Goal: Task Accomplishment & Management: Manage account settings

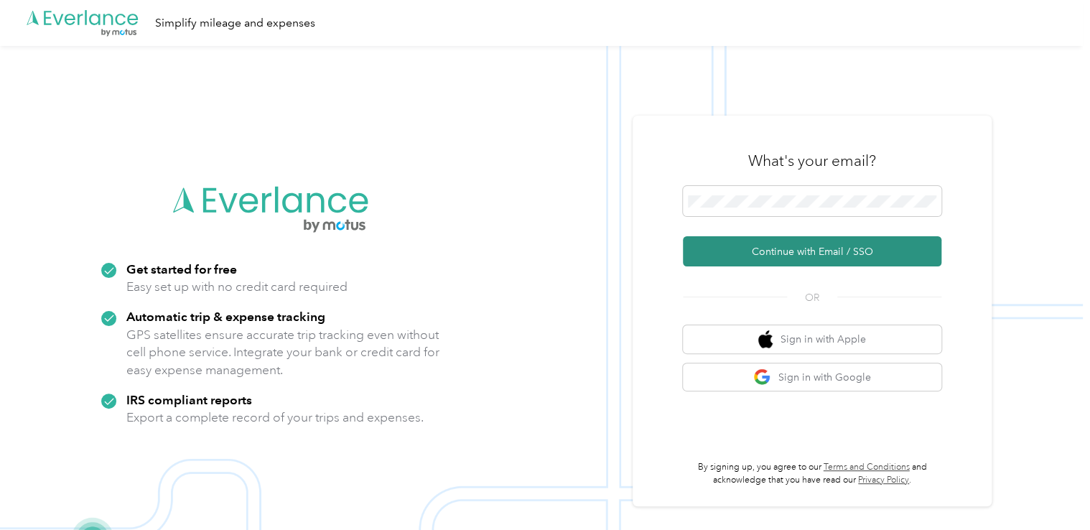
click at [794, 248] on button "Continue with Email / SSO" at bounding box center [812, 251] width 258 height 30
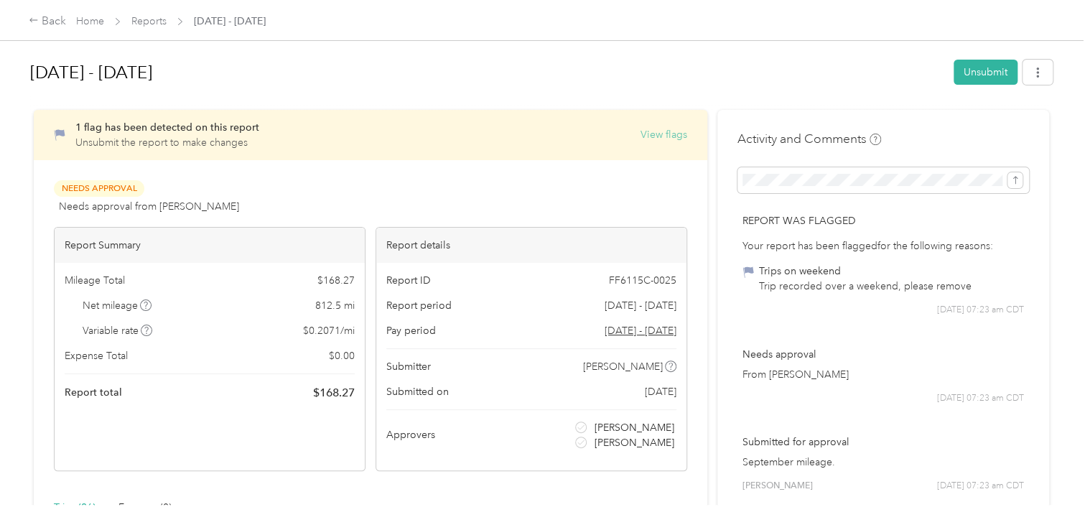
click at [666, 131] on button "View flags" at bounding box center [663, 134] width 47 height 15
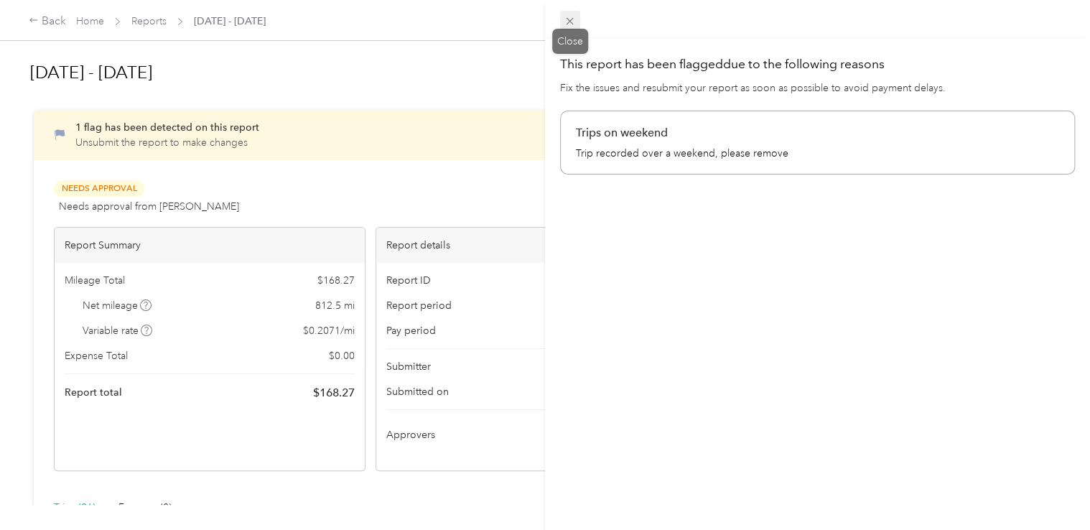
click at [567, 16] on icon at bounding box center [570, 21] width 12 height 12
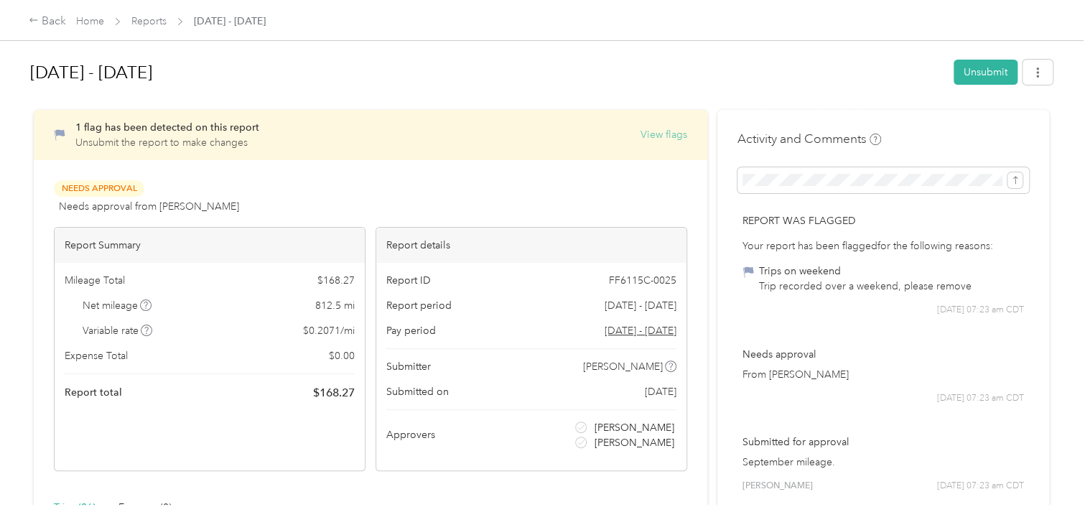
click at [657, 131] on button "View flags" at bounding box center [663, 134] width 47 height 15
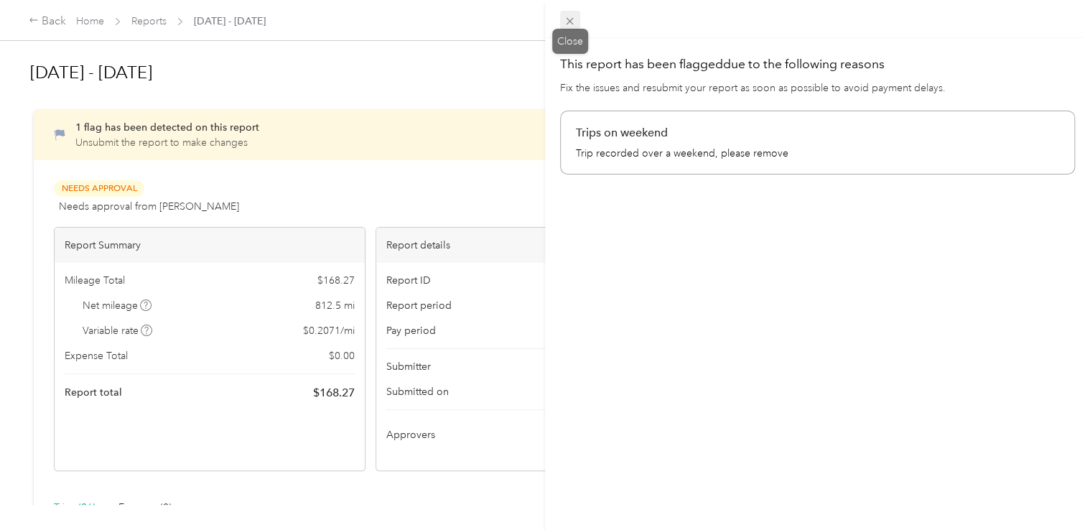
click at [569, 21] on icon at bounding box center [570, 21] width 7 height 7
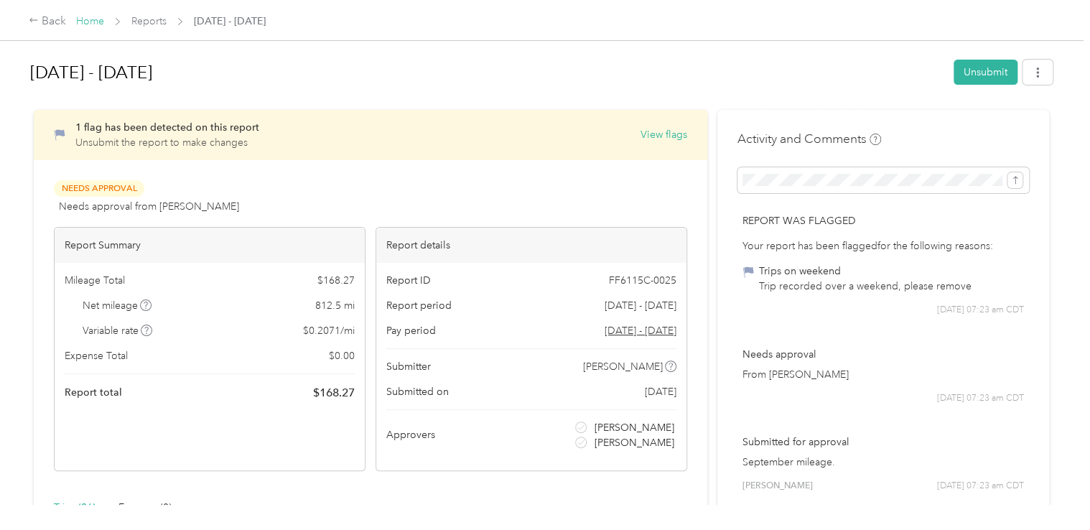
click at [94, 19] on link "Home" at bounding box center [90, 21] width 28 height 12
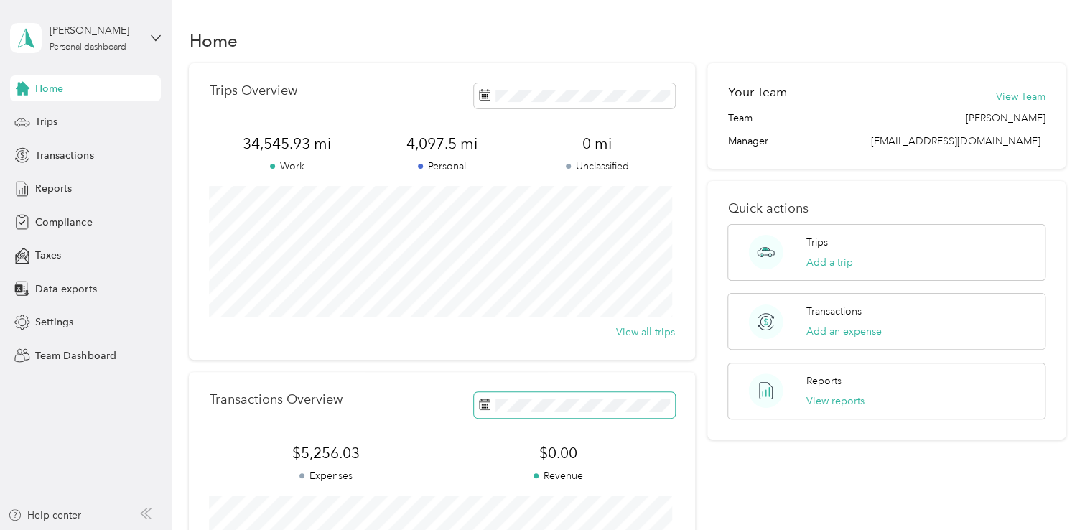
click at [491, 404] on span at bounding box center [574, 404] width 201 height 25
click at [830, 398] on button "View reports" at bounding box center [835, 400] width 58 height 15
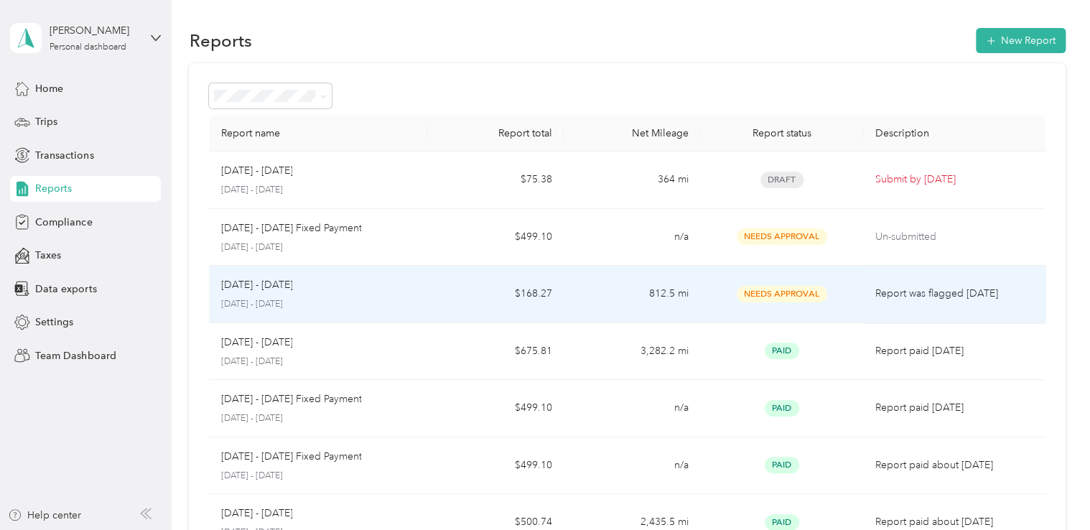
click at [421, 302] on td "[DATE] - [DATE] [DATE] - [DATE]" at bounding box center [318, 294] width 218 height 57
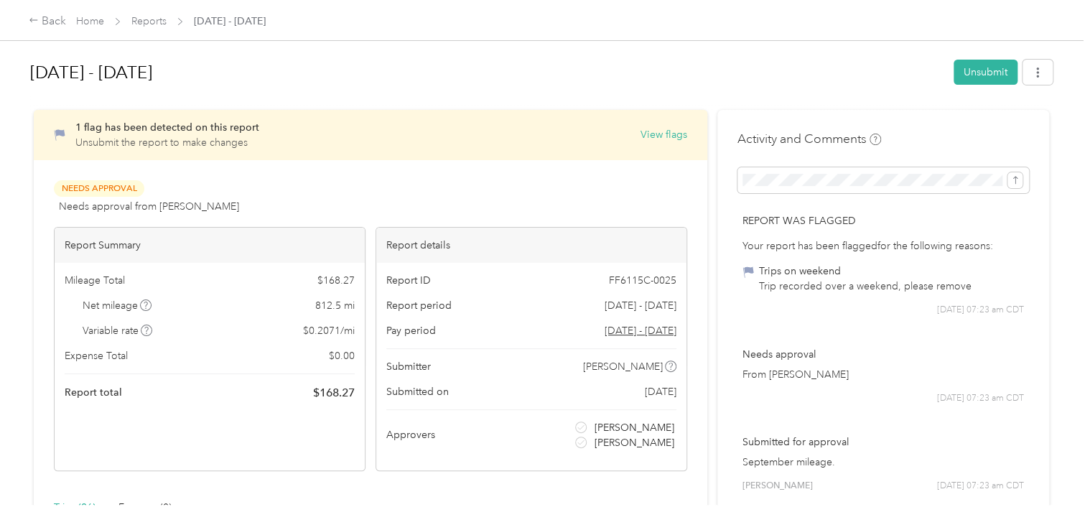
click at [836, 67] on h1 "[DATE] - [DATE]" at bounding box center [486, 72] width 913 height 34
click at [87, 22] on link "Home" at bounding box center [90, 21] width 28 height 12
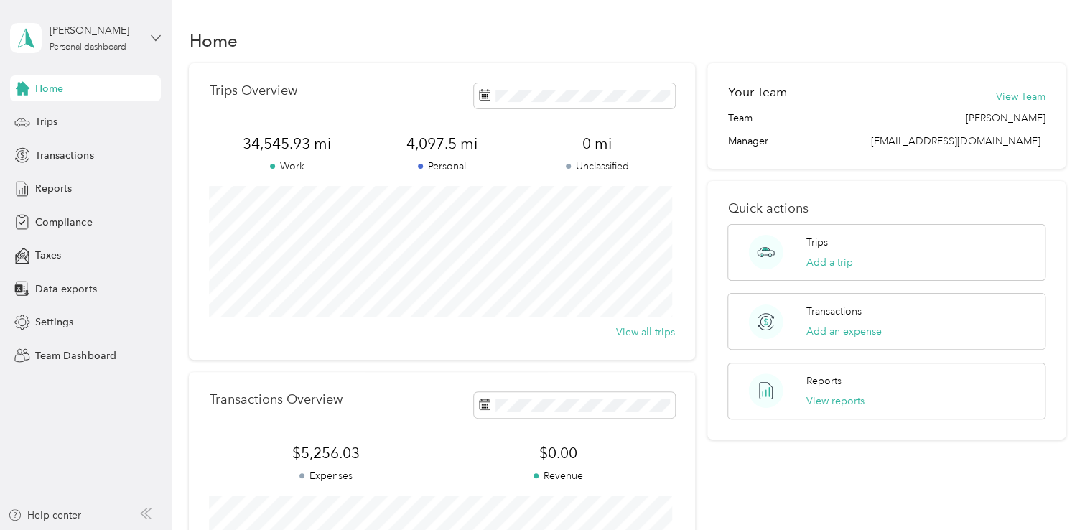
click at [152, 34] on icon at bounding box center [156, 38] width 10 height 10
click at [88, 122] on div "Team dashboard" at bounding box center [162, 118] width 282 height 25
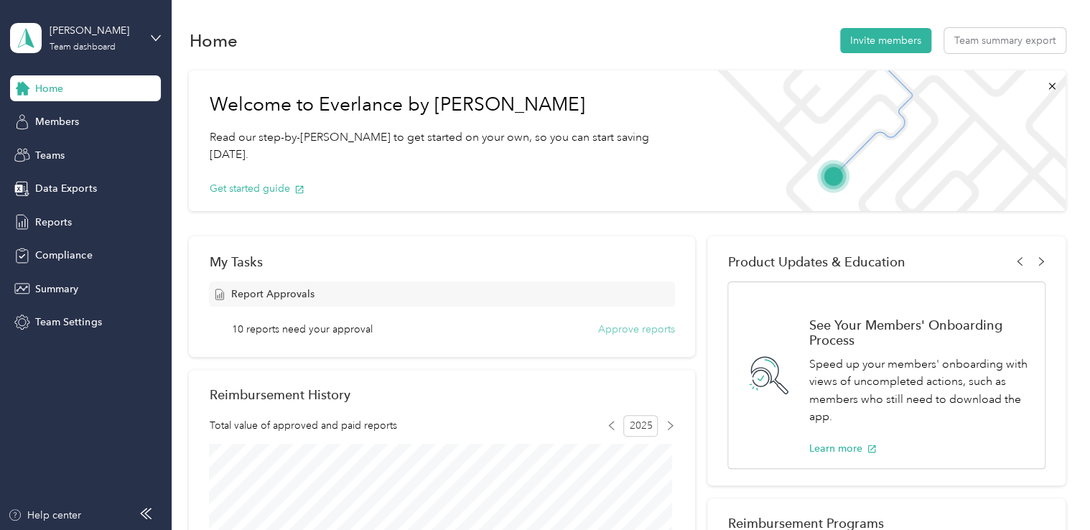
click at [638, 329] on button "Approve reports" at bounding box center [636, 329] width 77 height 15
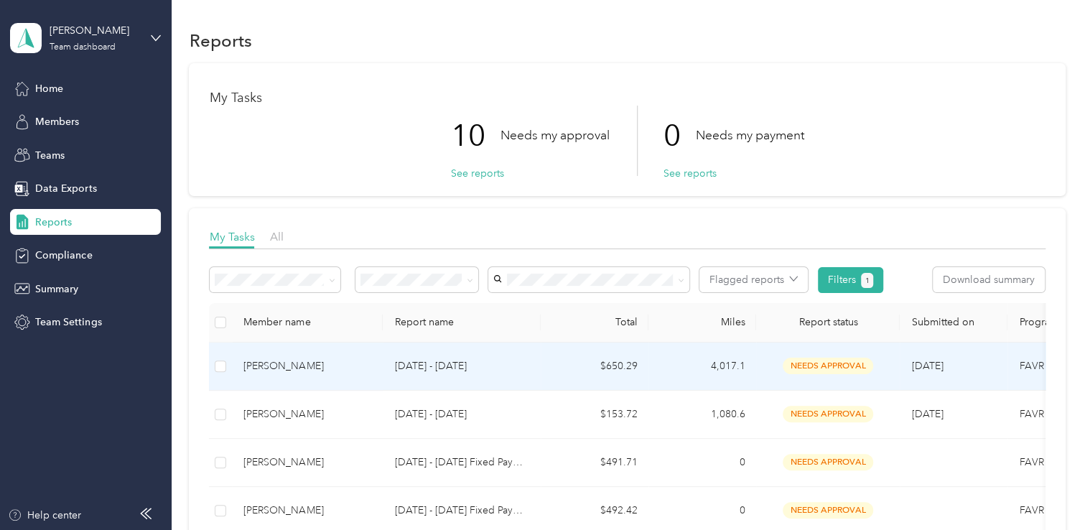
click at [824, 364] on span "needs approval" at bounding box center [828, 366] width 90 height 17
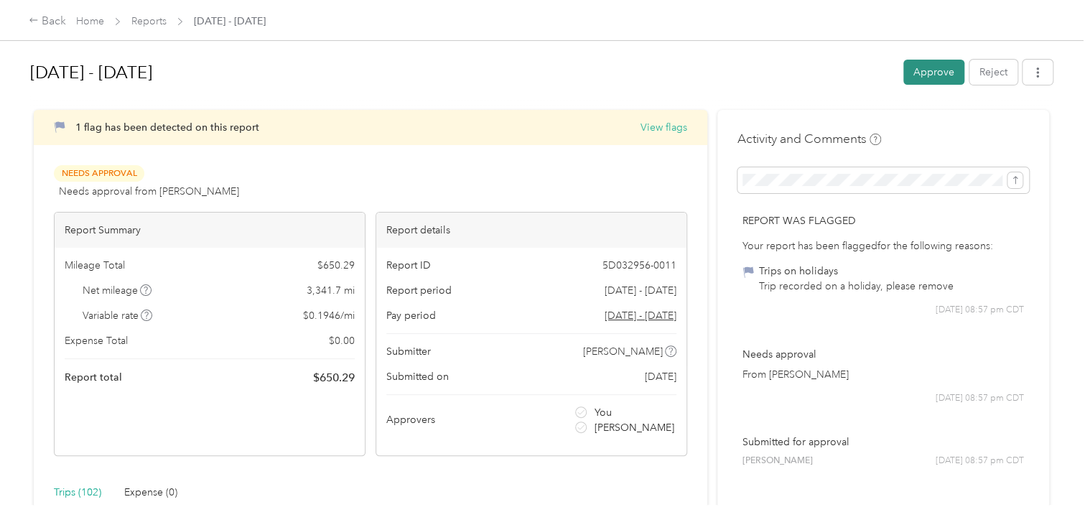
click at [936, 64] on button "Approve" at bounding box center [933, 72] width 61 height 25
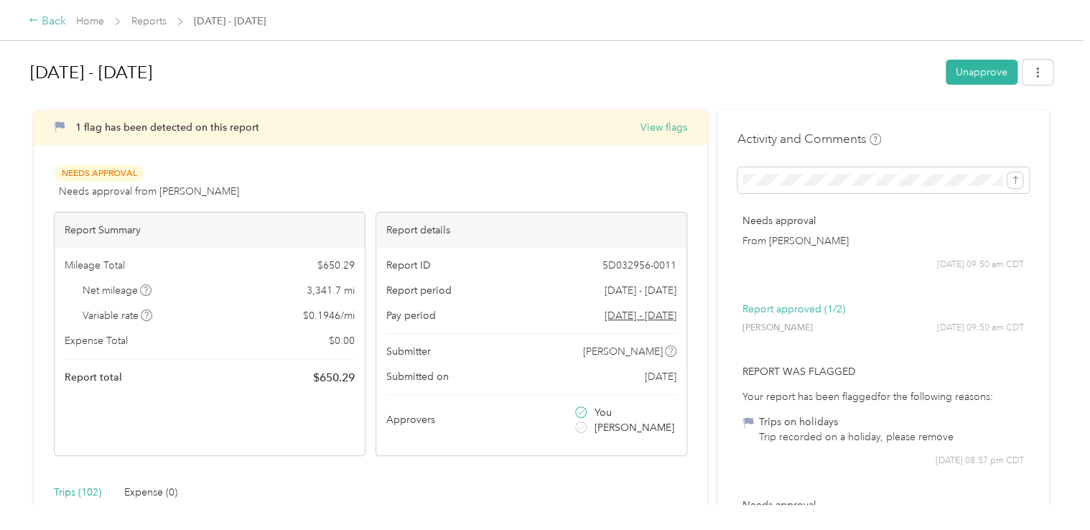
click at [42, 15] on div "Back" at bounding box center [47, 21] width 37 height 17
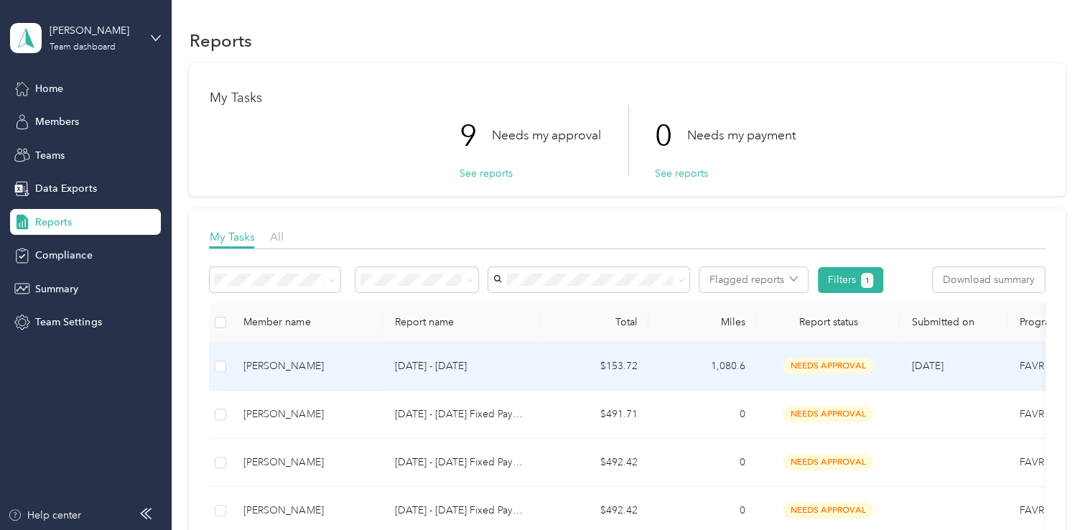
click at [829, 360] on span "needs approval" at bounding box center [828, 366] width 90 height 17
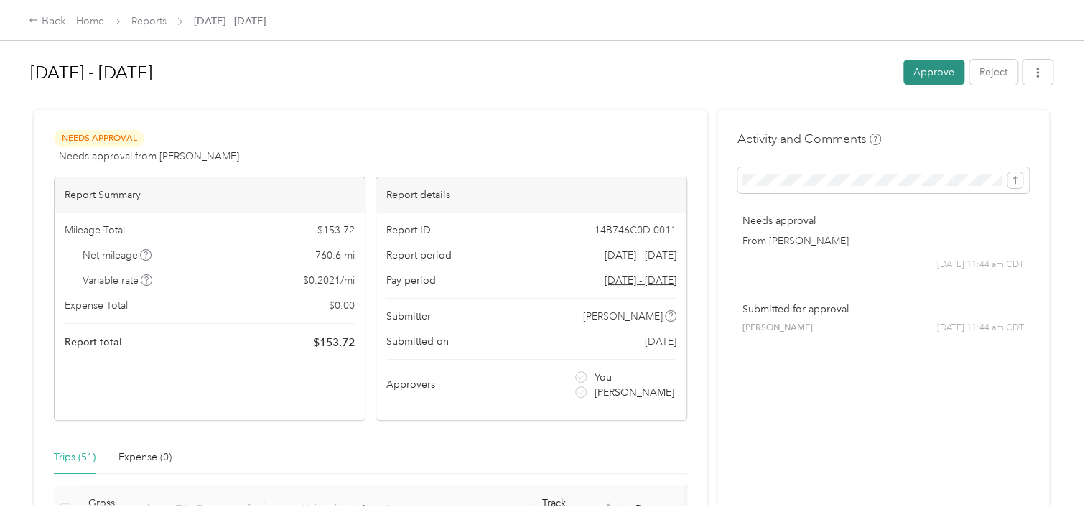
click at [923, 70] on button "Approve" at bounding box center [933, 72] width 61 height 25
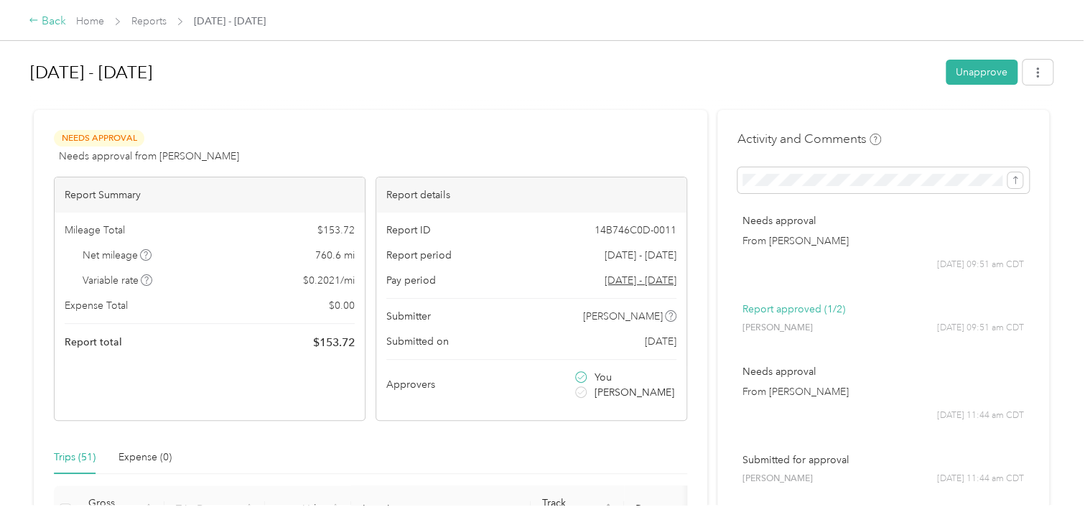
click at [43, 14] on div "Back" at bounding box center [47, 21] width 37 height 17
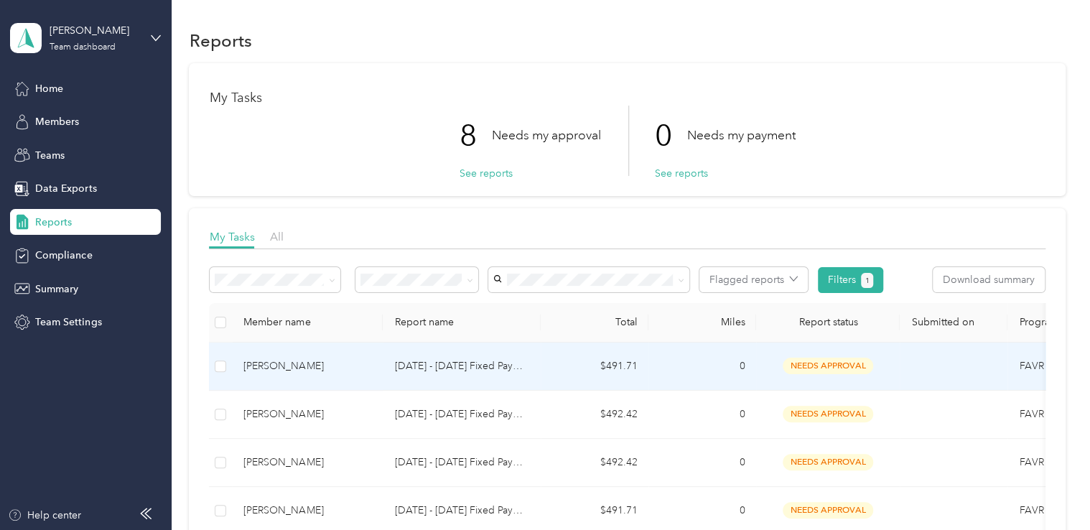
click at [817, 366] on span "needs approval" at bounding box center [828, 366] width 90 height 17
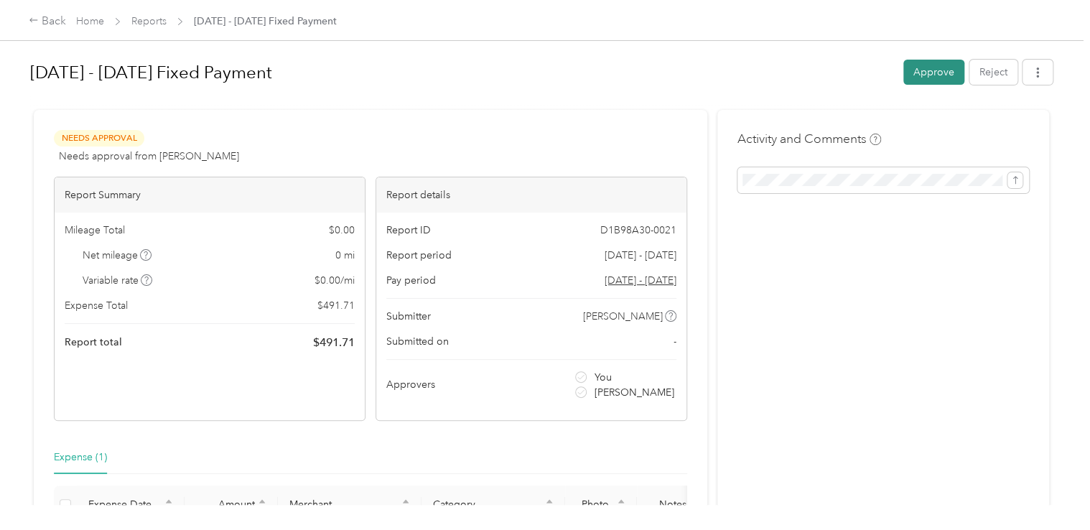
click at [925, 74] on button "Approve" at bounding box center [933, 72] width 61 height 25
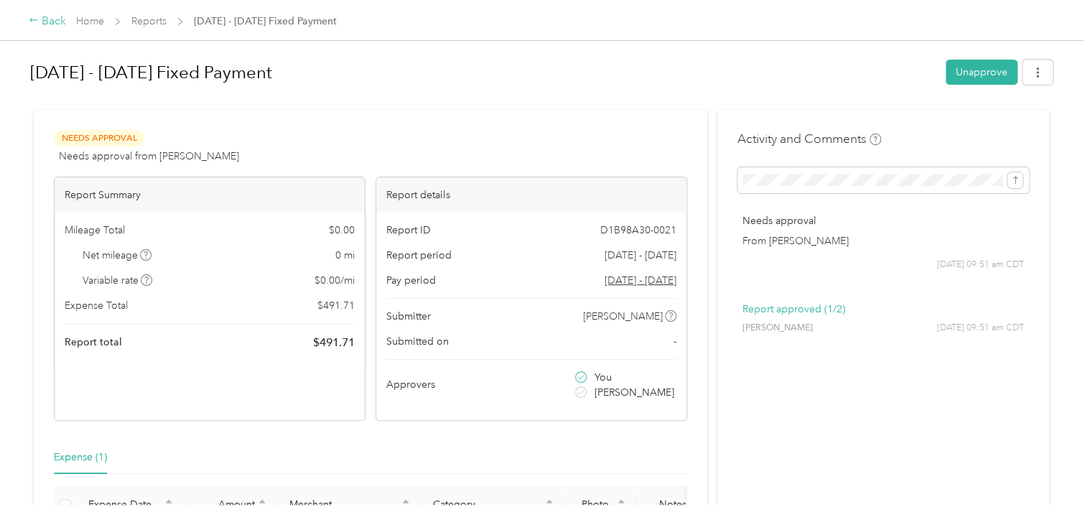
click at [52, 20] on div "Back" at bounding box center [47, 21] width 37 height 17
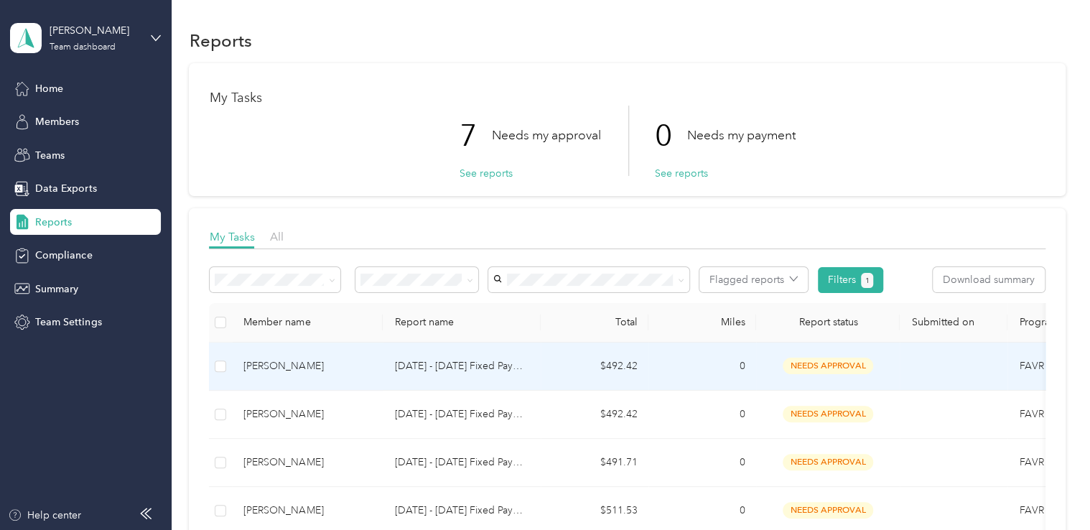
click at [816, 366] on span "needs approval" at bounding box center [828, 366] width 90 height 17
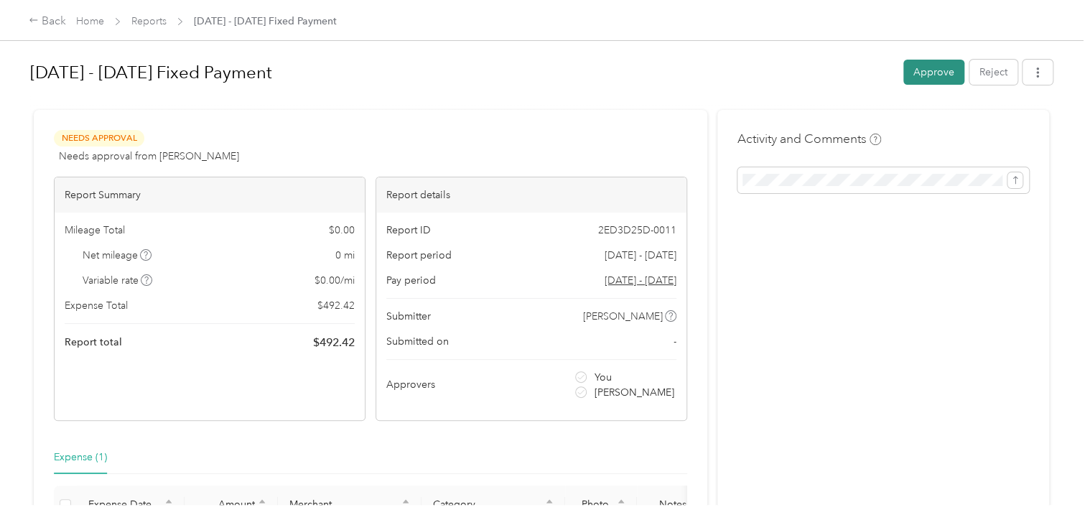
click at [923, 68] on button "Approve" at bounding box center [933, 72] width 61 height 25
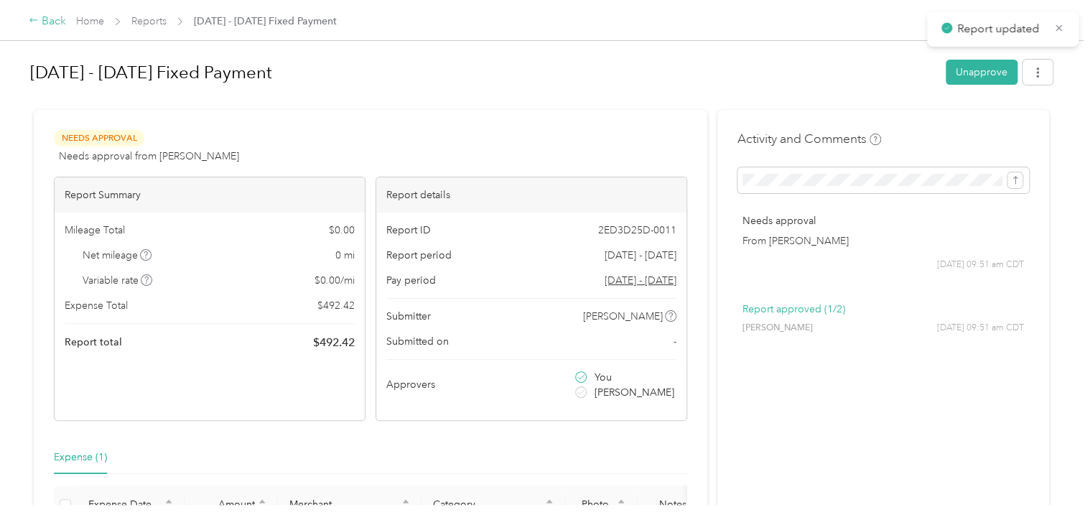
click at [53, 22] on div "Back" at bounding box center [47, 21] width 37 height 17
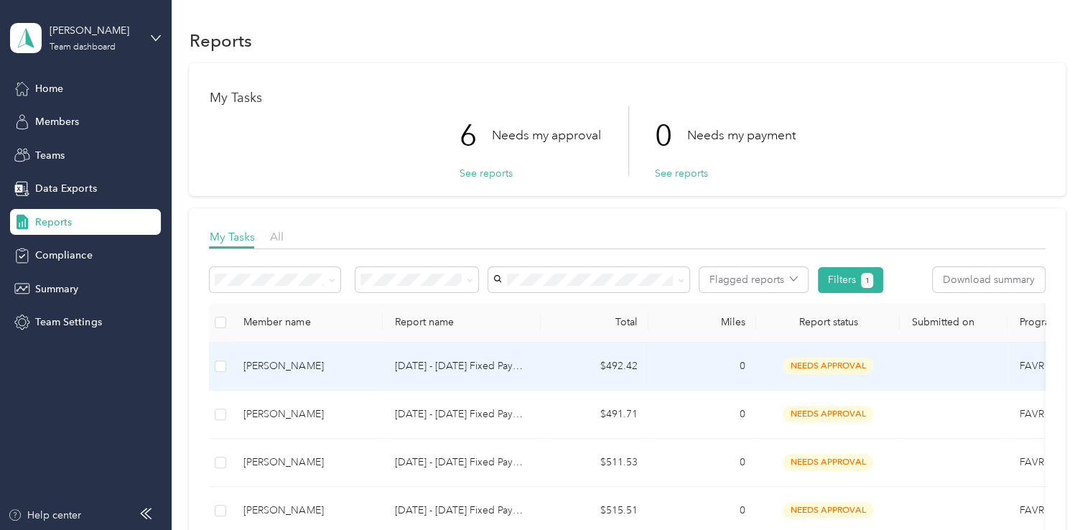
click at [834, 363] on span "needs approval" at bounding box center [828, 366] width 90 height 17
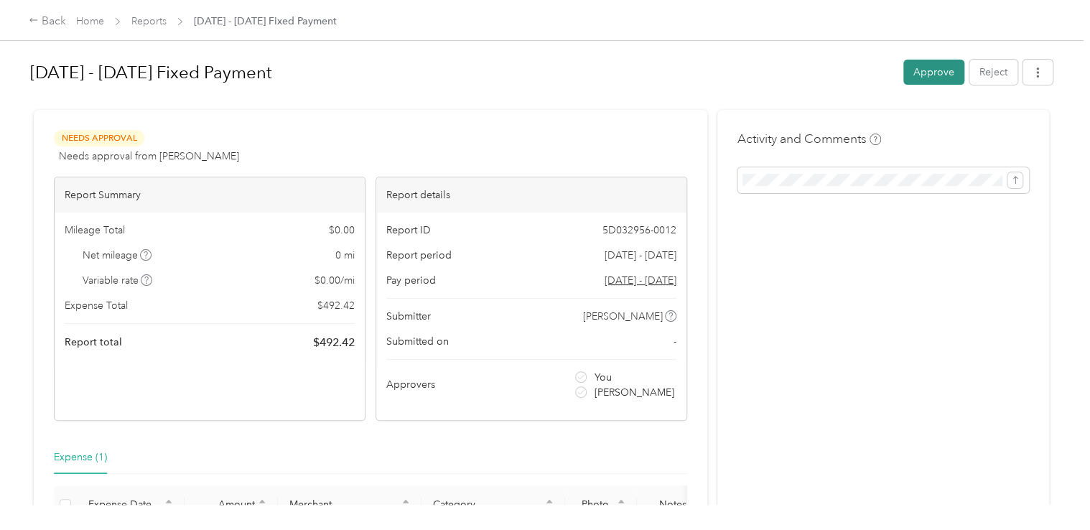
click at [925, 75] on button "Approve" at bounding box center [933, 72] width 61 height 25
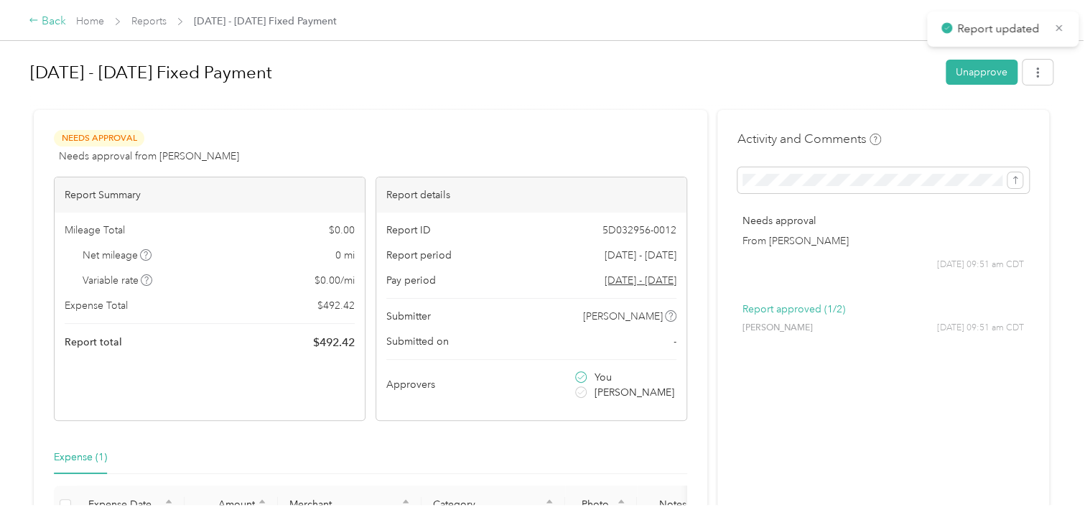
click at [52, 22] on div "Back" at bounding box center [47, 21] width 37 height 17
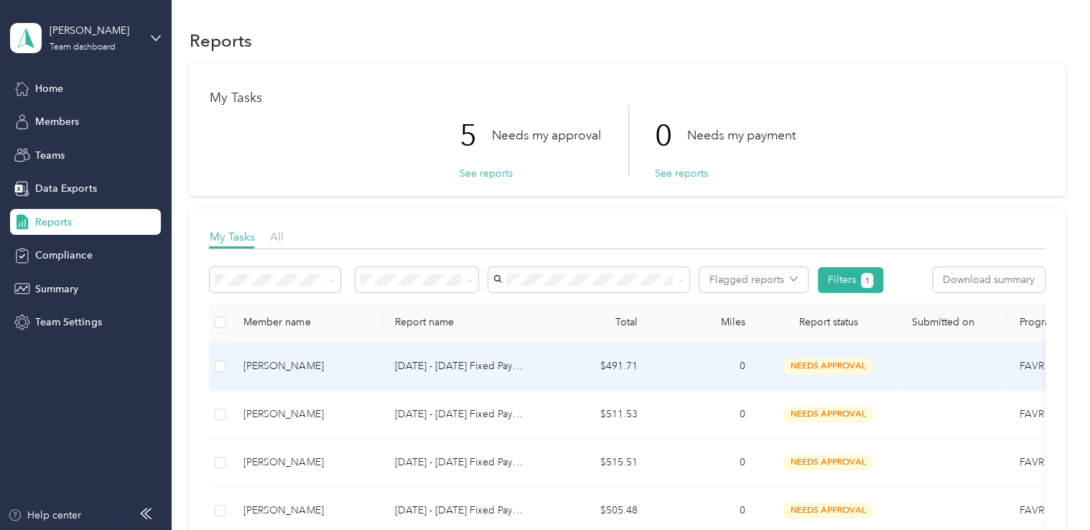
click at [832, 360] on span "needs approval" at bounding box center [828, 366] width 90 height 17
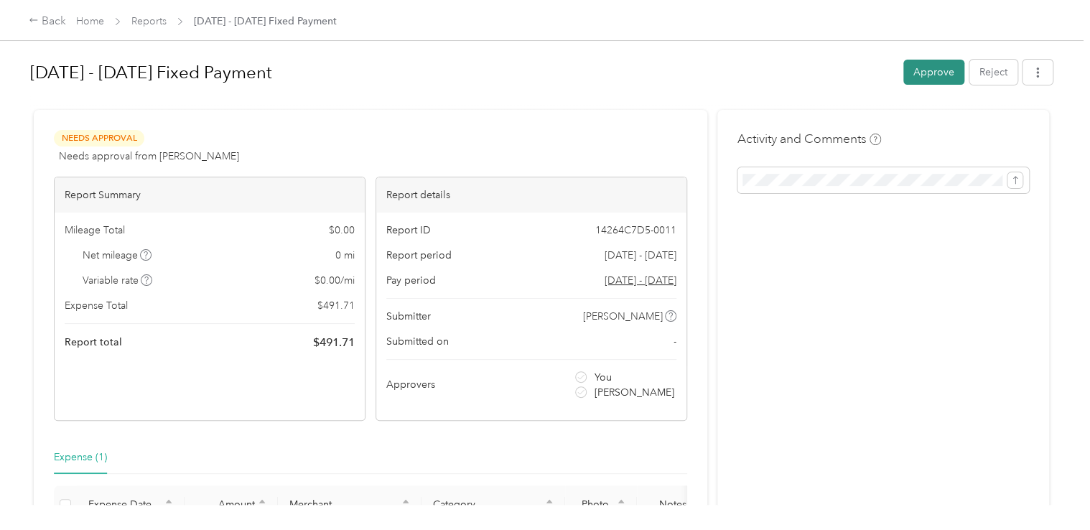
click at [930, 70] on button "Approve" at bounding box center [933, 72] width 61 height 25
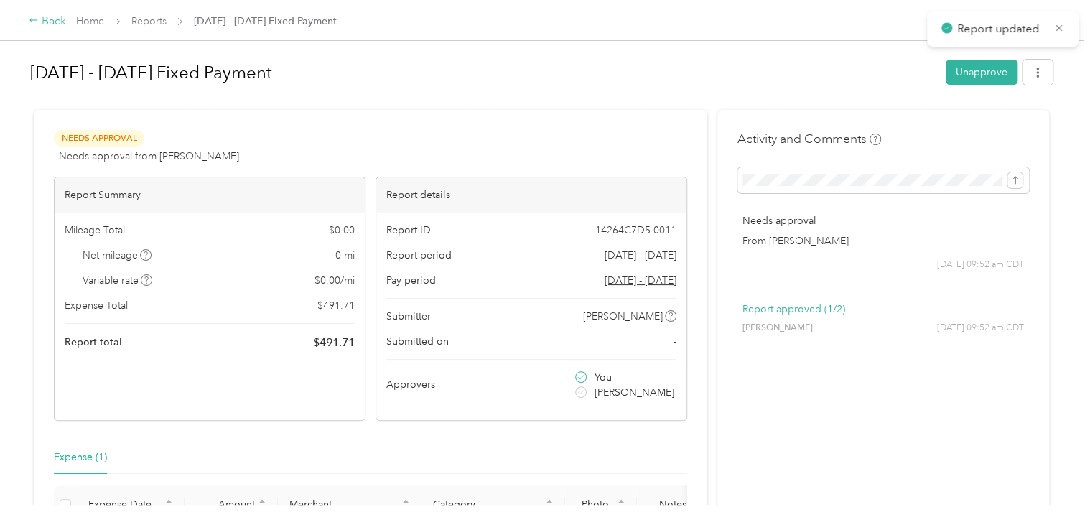
click at [49, 17] on div "Back" at bounding box center [47, 21] width 37 height 17
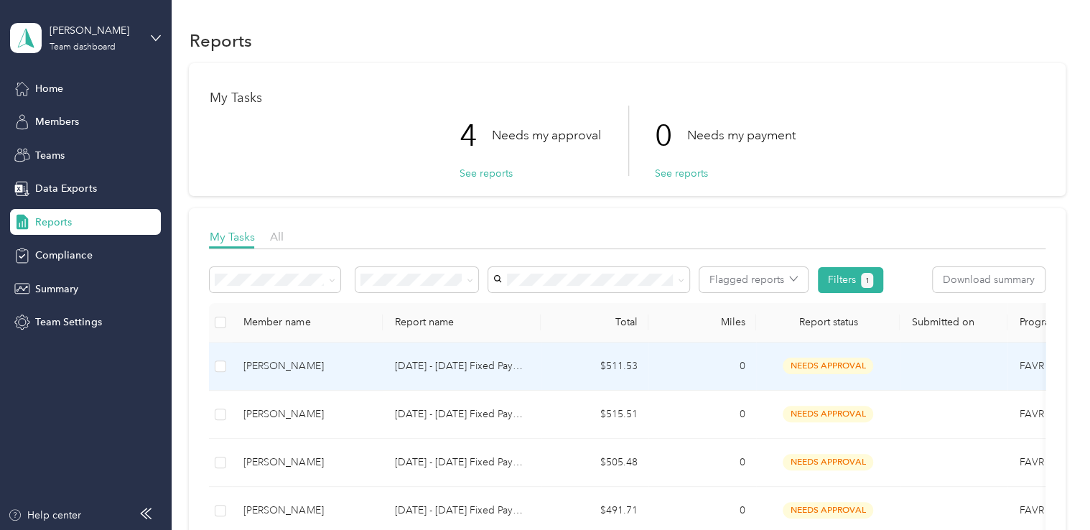
click at [819, 365] on span "needs approval" at bounding box center [828, 366] width 90 height 17
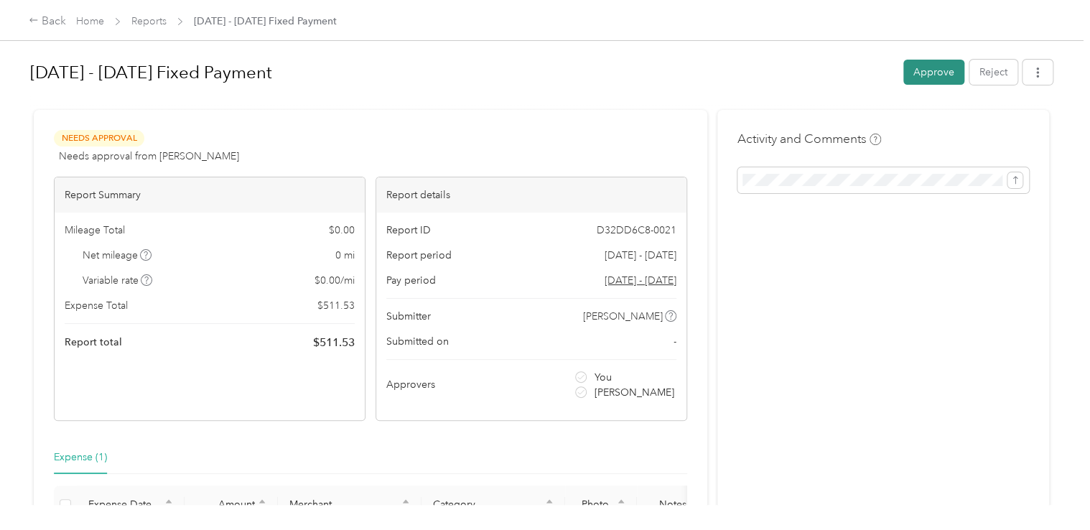
click at [928, 70] on button "Approve" at bounding box center [933, 72] width 61 height 25
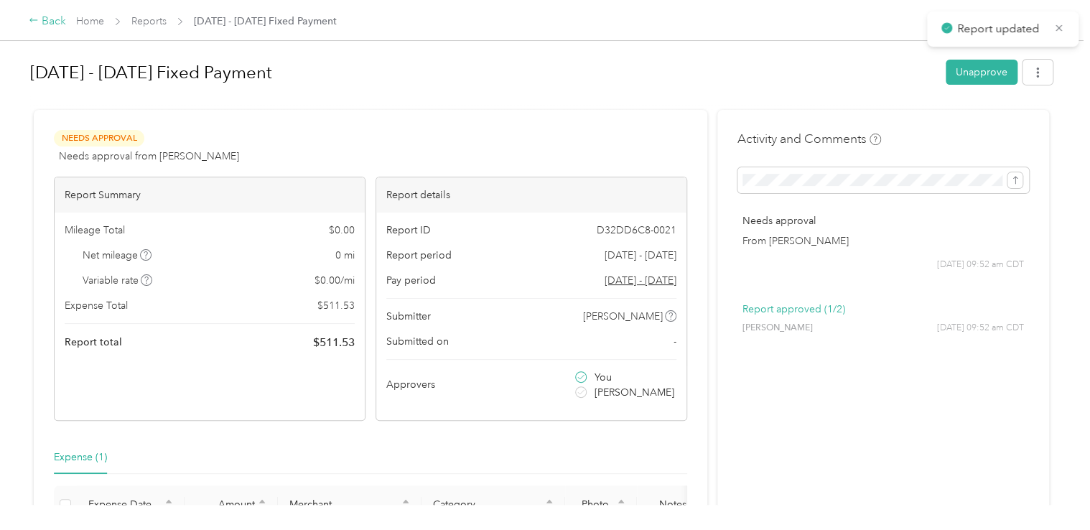
click at [52, 19] on div "Back" at bounding box center [47, 21] width 37 height 17
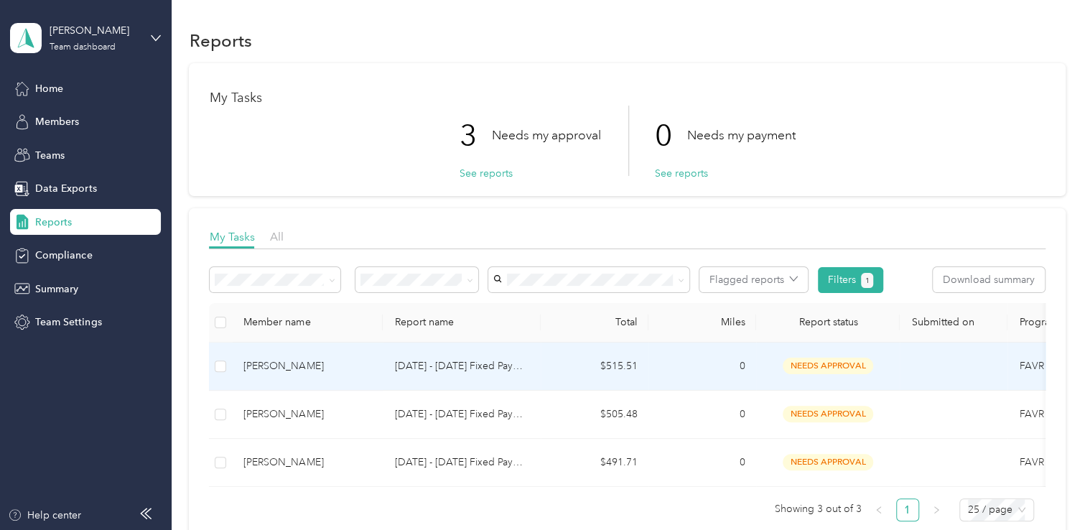
click at [824, 363] on span "needs approval" at bounding box center [828, 366] width 90 height 17
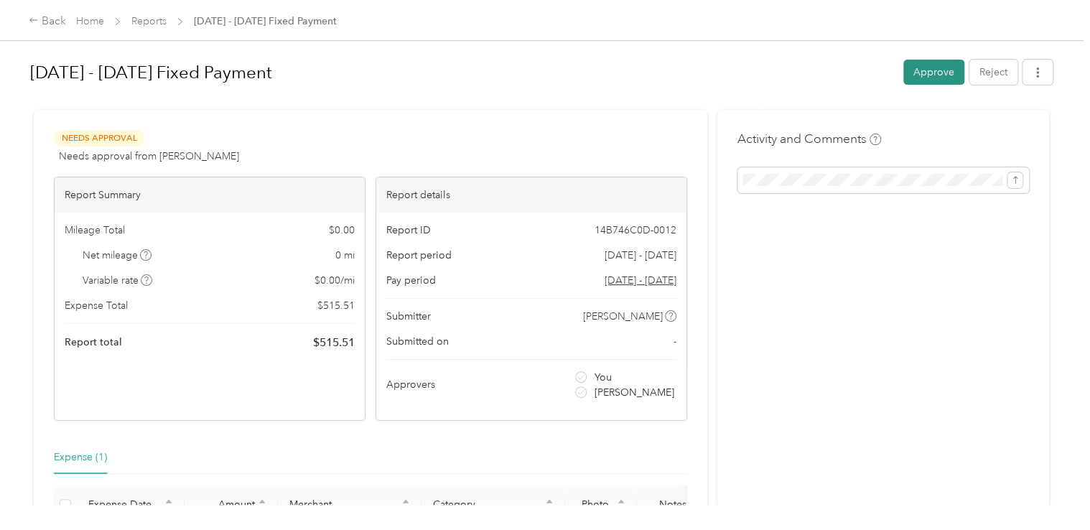
click at [933, 72] on button "Approve" at bounding box center [933, 72] width 61 height 25
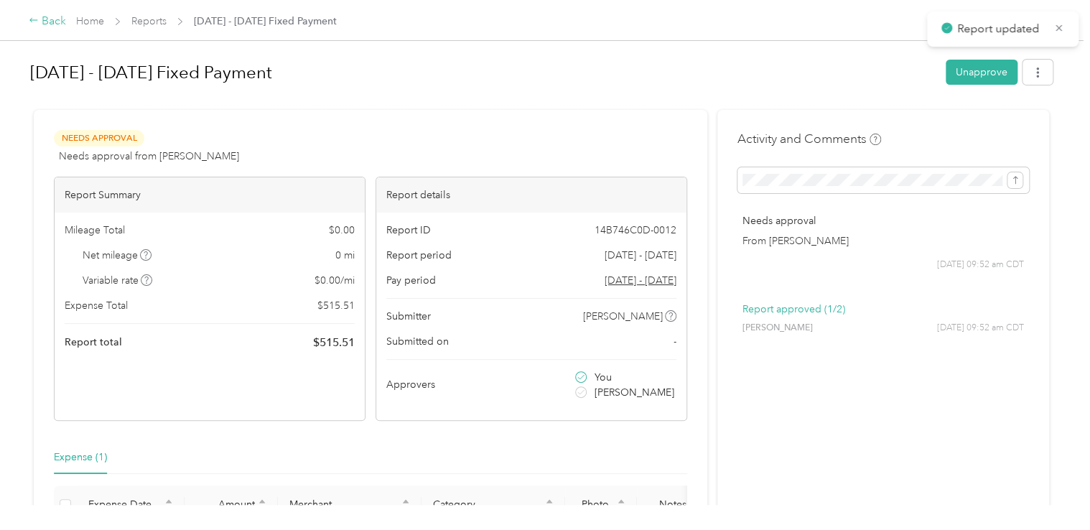
click at [57, 17] on div "Back" at bounding box center [47, 21] width 37 height 17
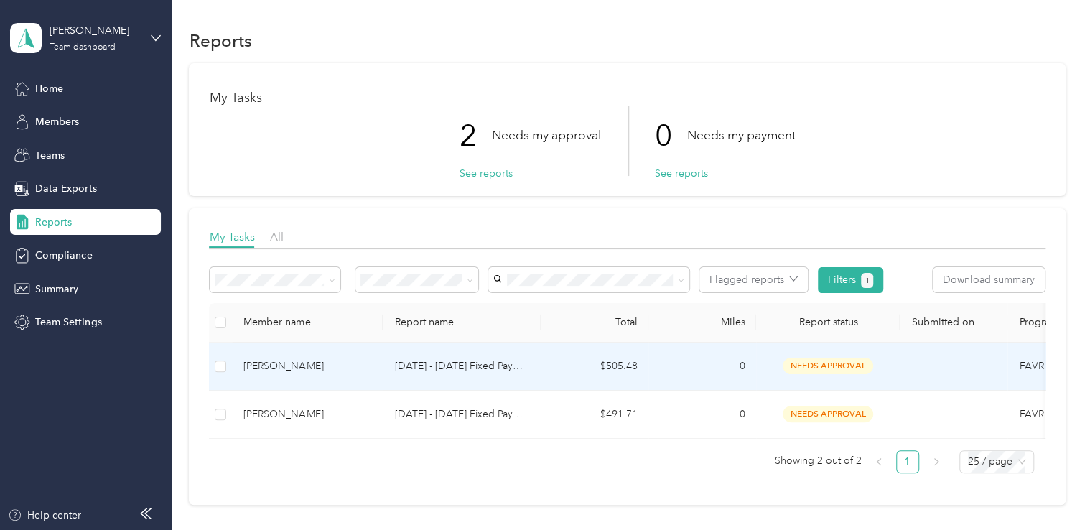
click at [846, 368] on span "needs approval" at bounding box center [828, 366] width 90 height 17
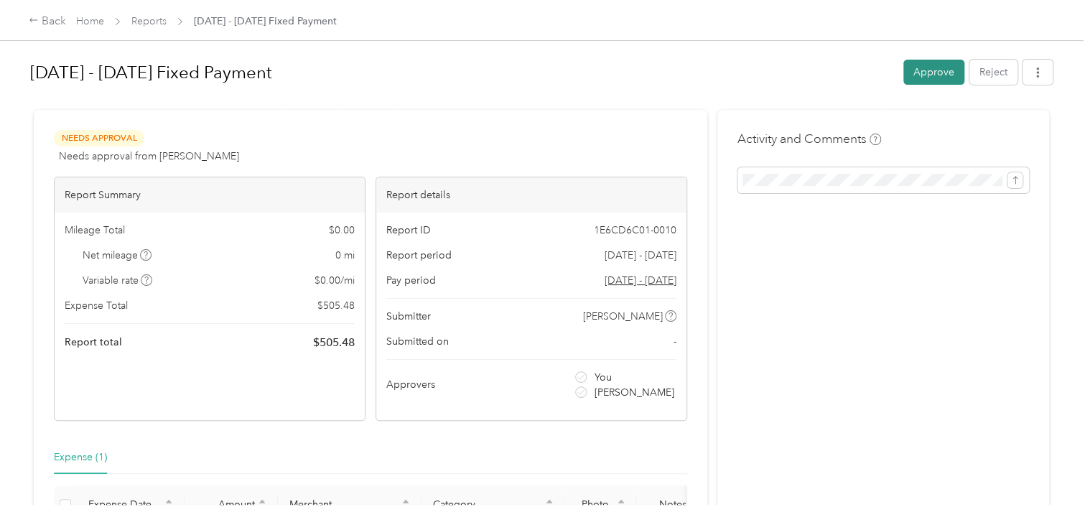
click at [924, 74] on button "Approve" at bounding box center [933, 72] width 61 height 25
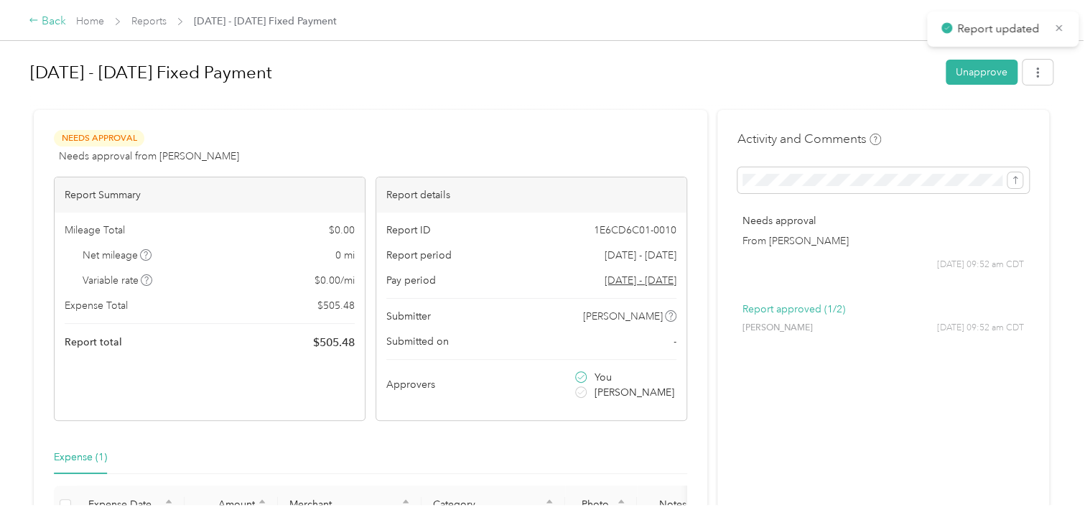
click at [46, 17] on div "Back" at bounding box center [47, 21] width 37 height 17
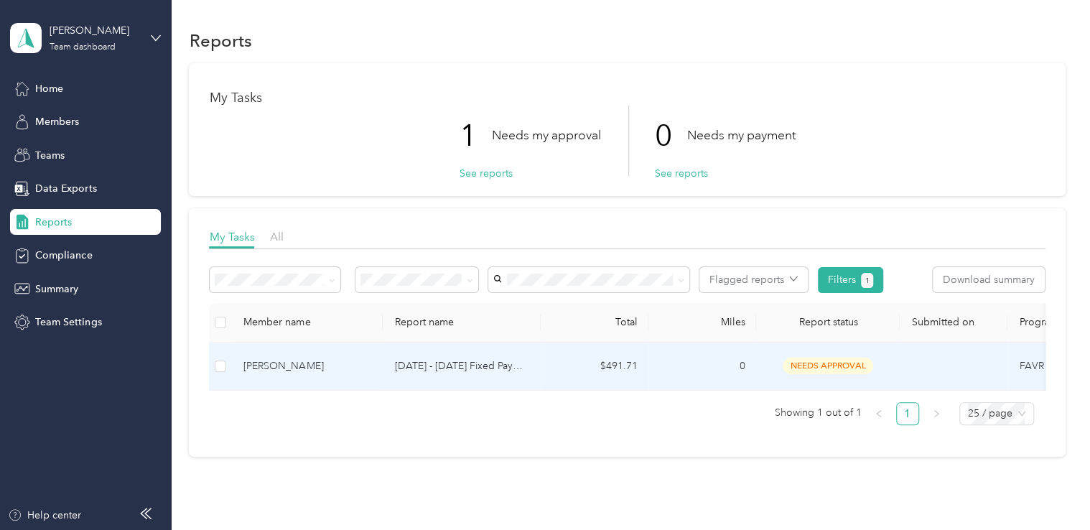
click at [842, 367] on span "needs approval" at bounding box center [828, 366] width 90 height 17
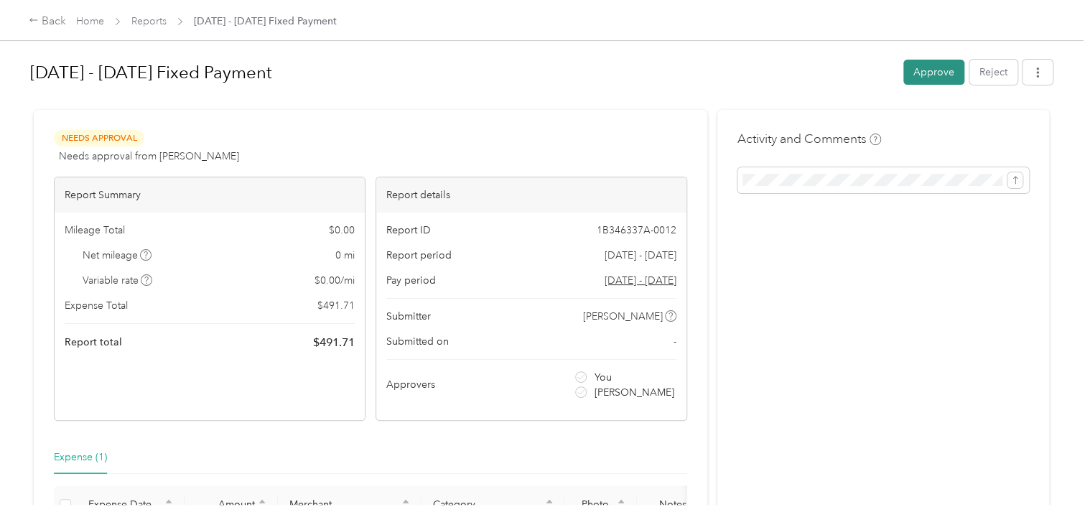
click at [923, 74] on button "Approve" at bounding box center [933, 72] width 61 height 25
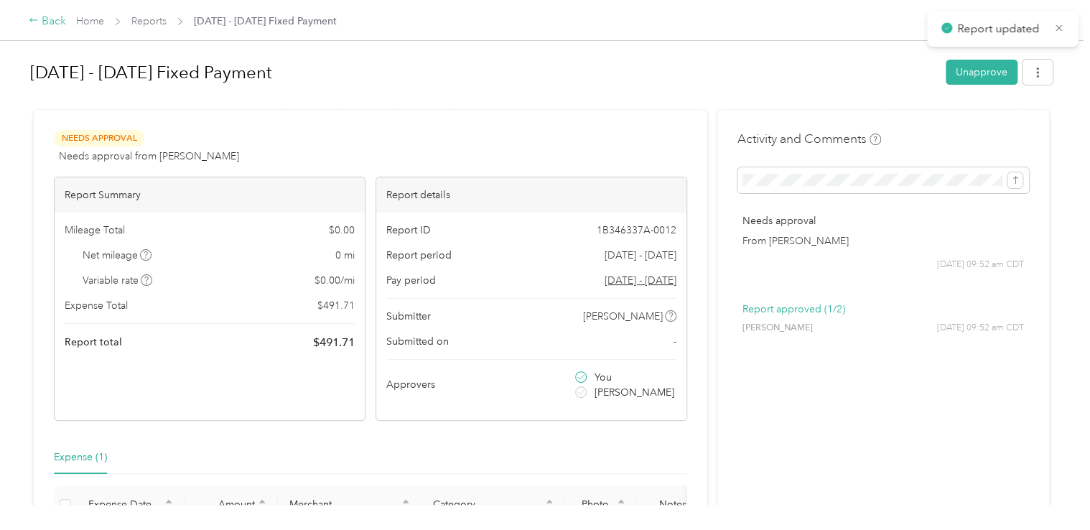
click at [45, 17] on div "Back" at bounding box center [47, 21] width 37 height 17
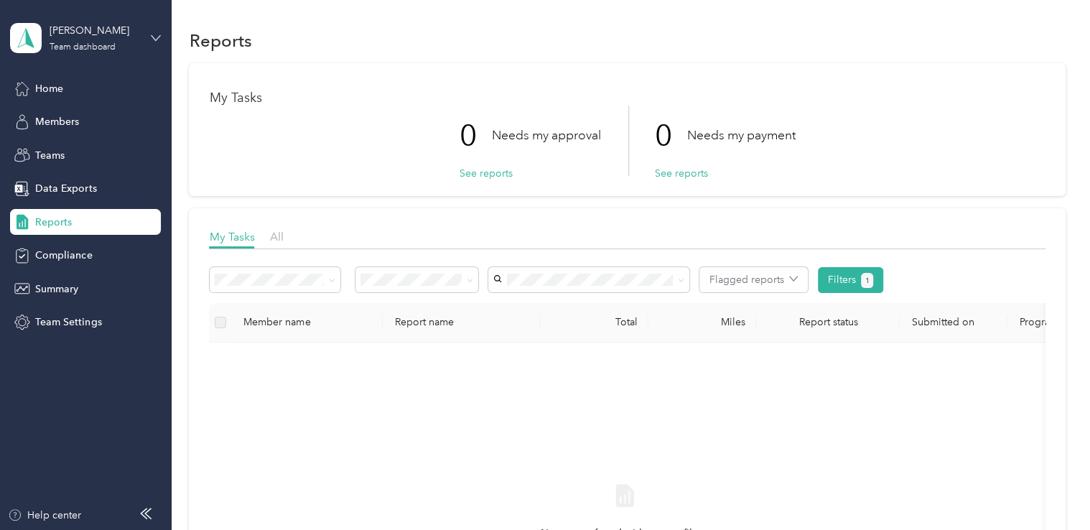
click at [157, 39] on icon at bounding box center [156, 38] width 10 height 10
click at [95, 148] on div "Personal dashboard" at bounding box center [68, 147] width 90 height 15
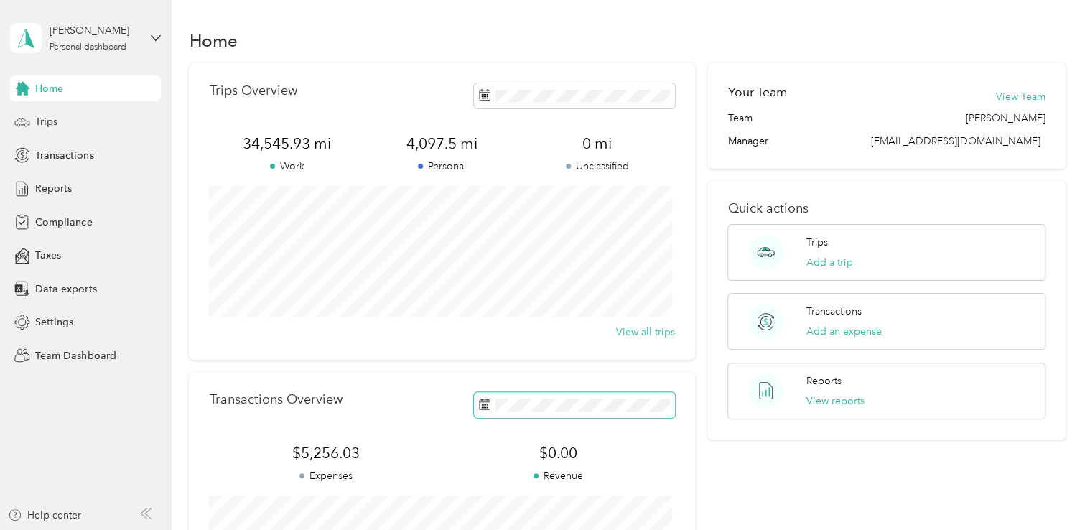
click at [479, 405] on icon at bounding box center [484, 404] width 11 height 11
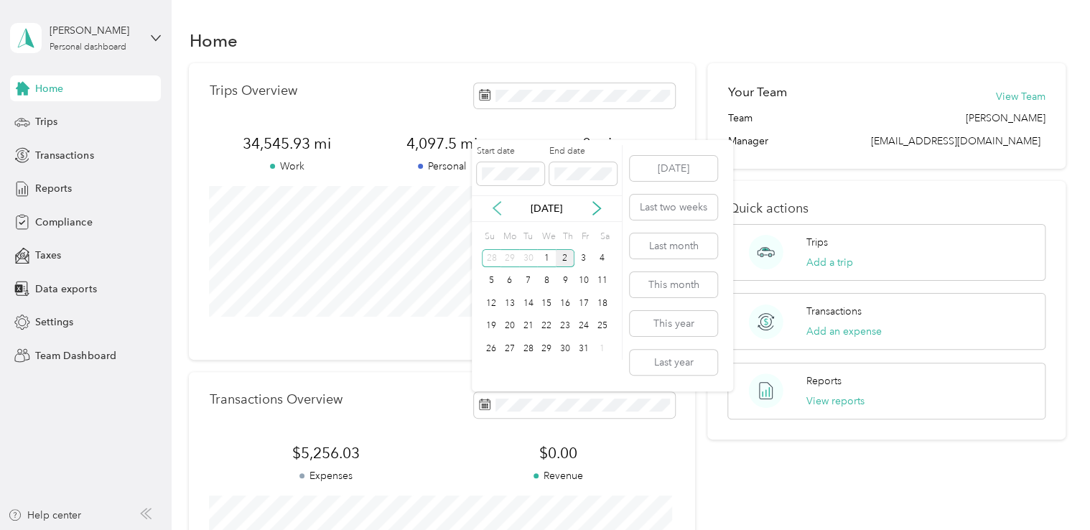
click at [491, 204] on icon at bounding box center [497, 208] width 14 height 14
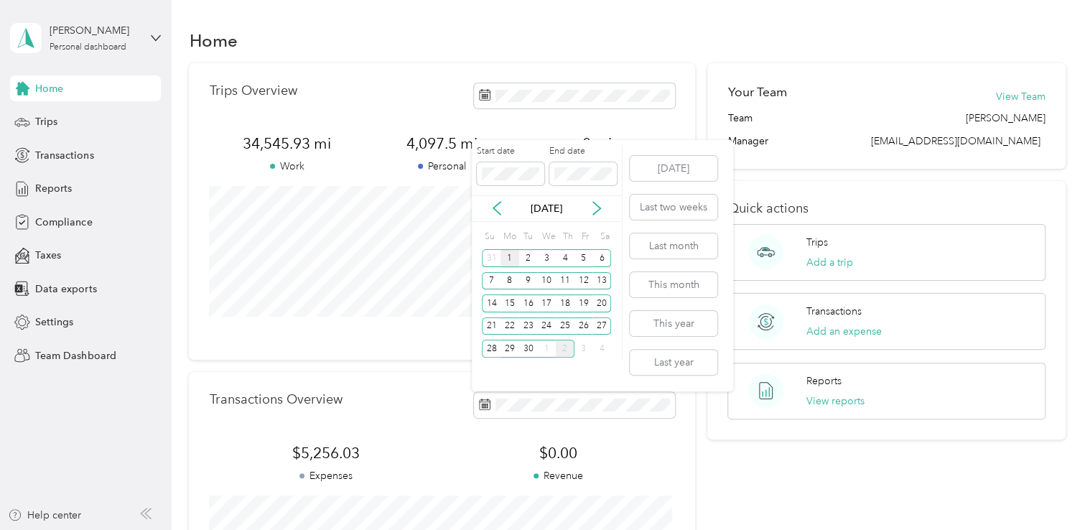
click at [508, 255] on div "1" at bounding box center [509, 258] width 19 height 18
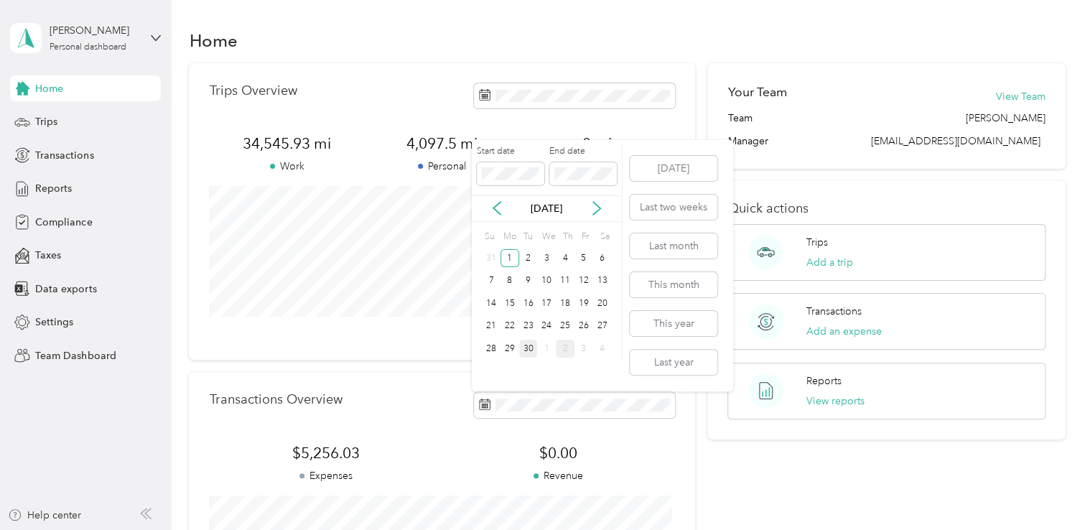
click at [529, 346] on div "30" at bounding box center [528, 349] width 19 height 18
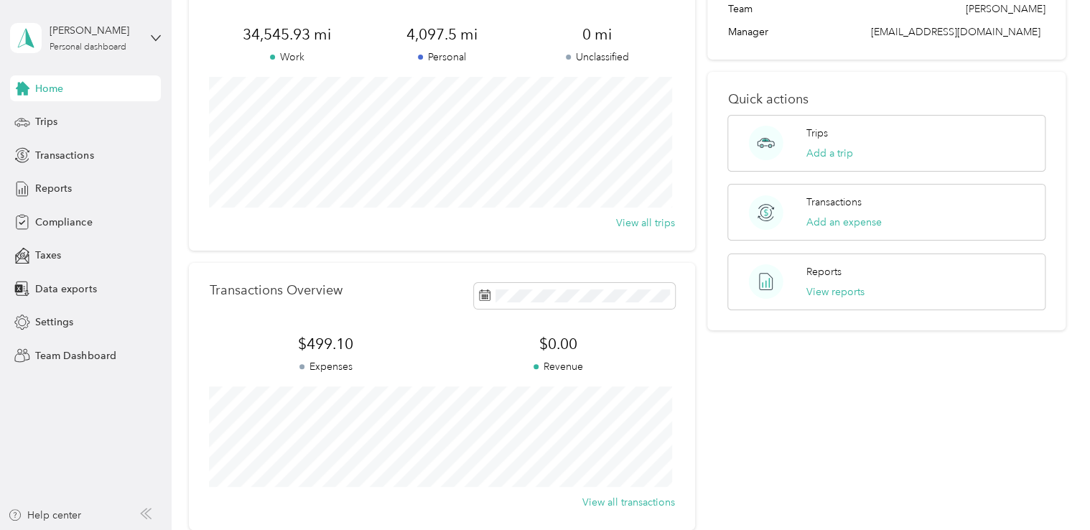
scroll to position [154, 0]
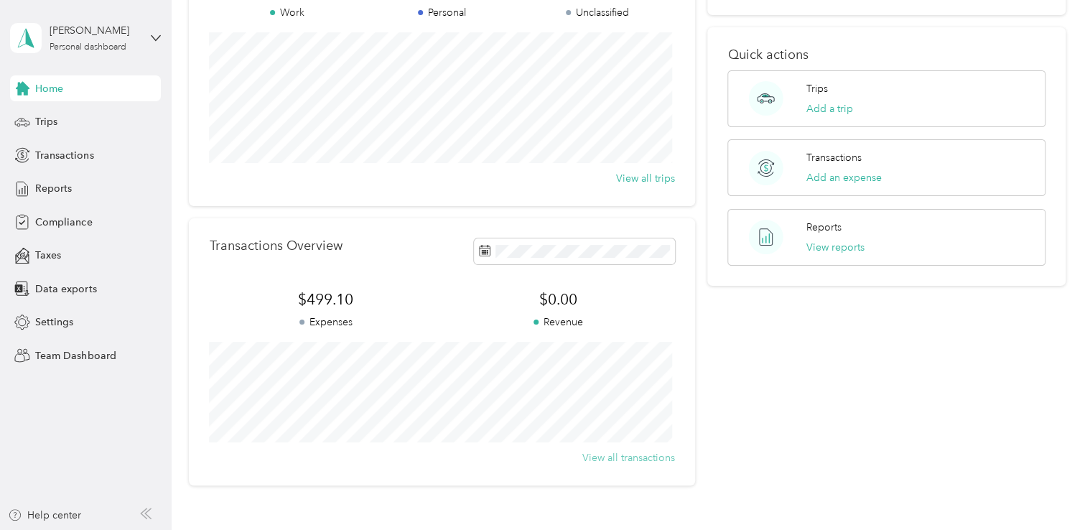
click at [643, 455] on button "View all transactions" at bounding box center [628, 457] width 93 height 15
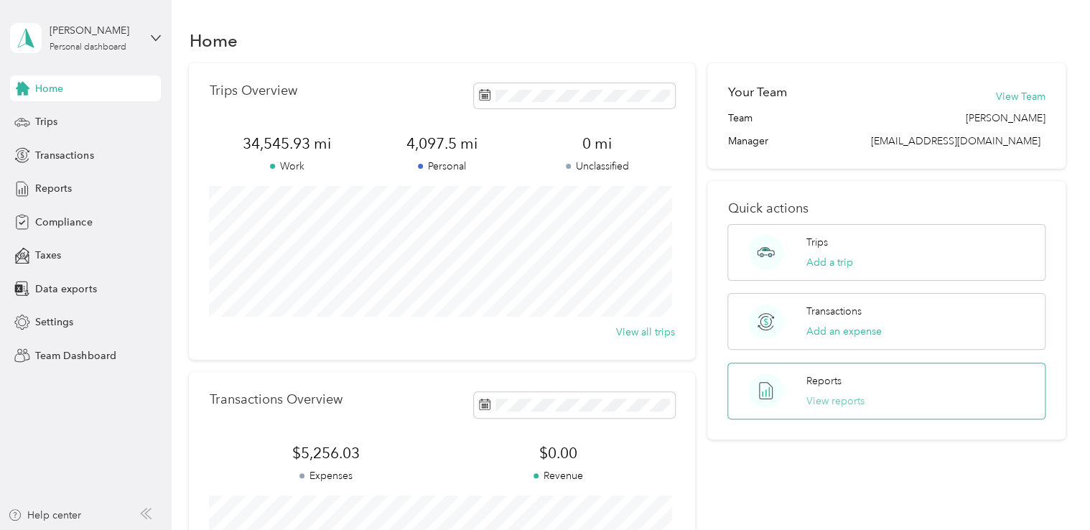
click at [833, 397] on button "View reports" at bounding box center [835, 400] width 58 height 15
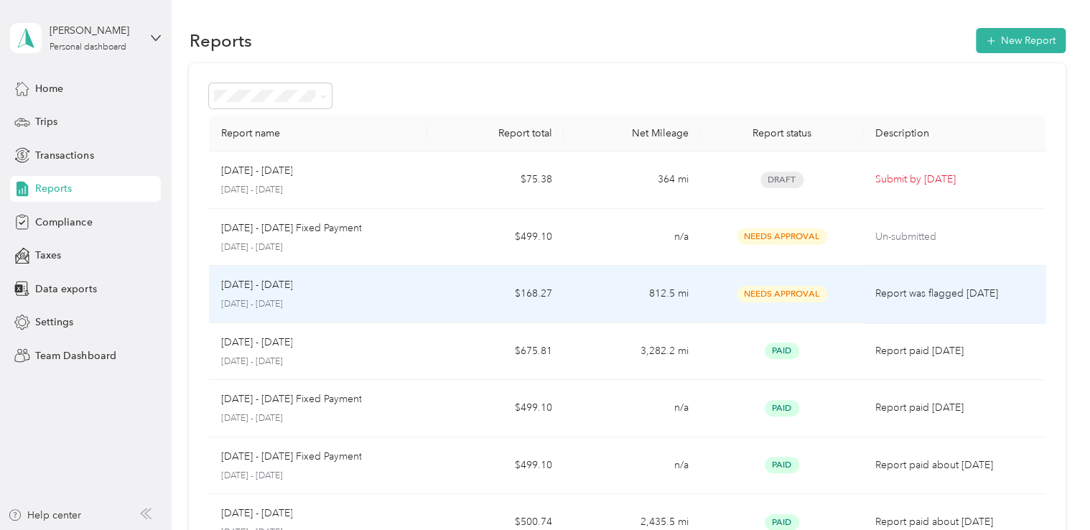
click at [411, 282] on div "[DATE] - [DATE]" at bounding box center [317, 285] width 195 height 16
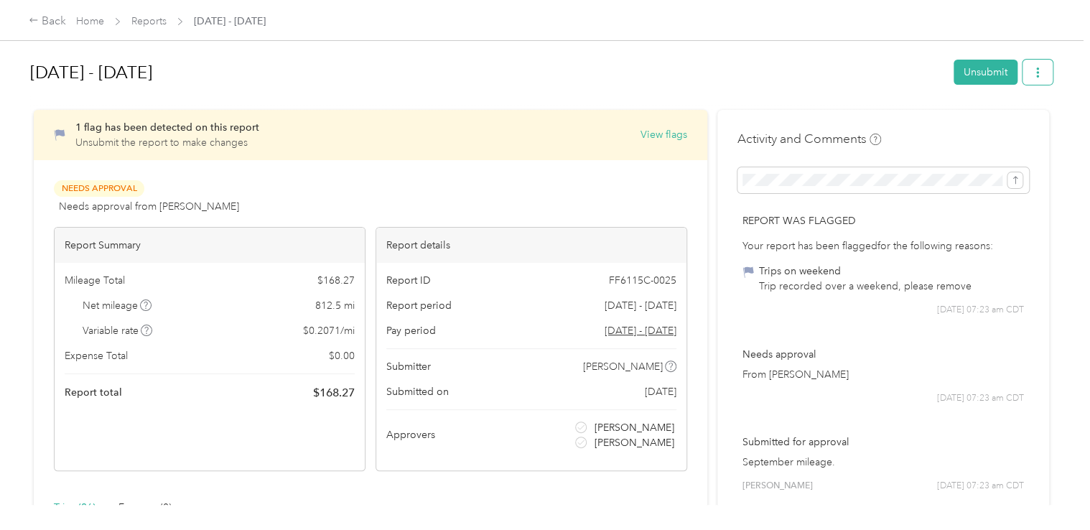
click at [1033, 70] on icon "button" at bounding box center [1038, 72] width 10 height 10
click at [999, 124] on span "Download" at bounding box center [992, 124] width 47 height 15
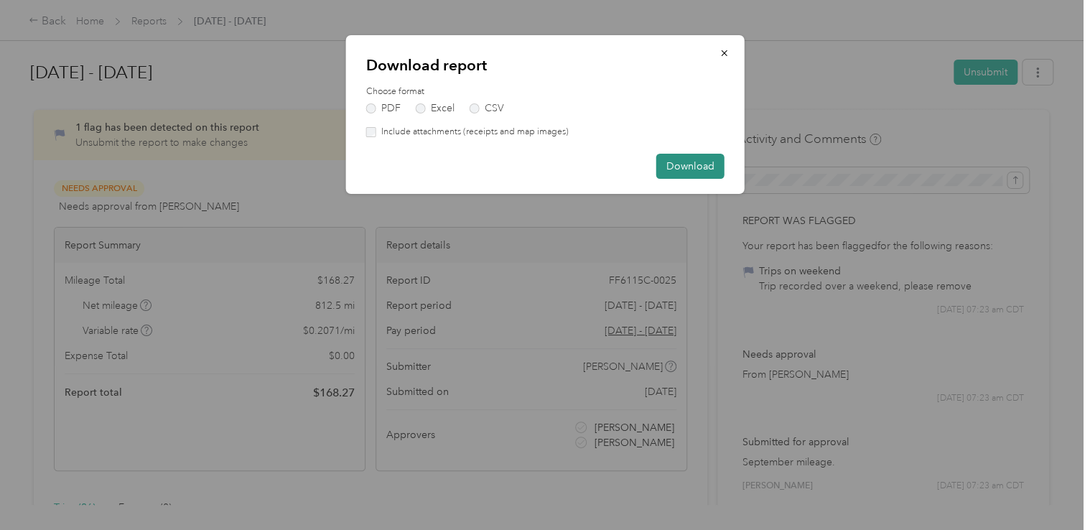
click at [689, 162] on button "Download" at bounding box center [690, 166] width 68 height 25
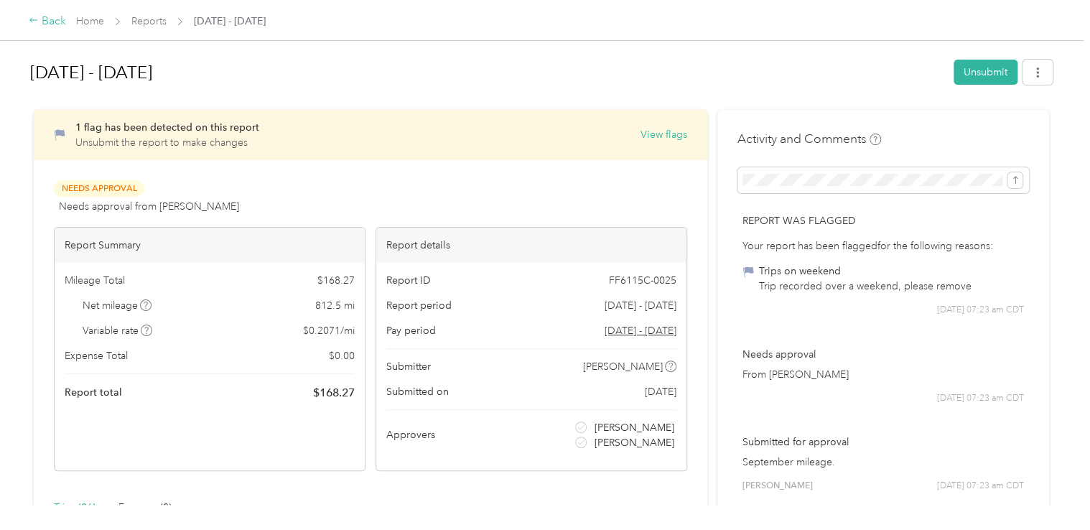
click at [53, 17] on div "Back" at bounding box center [47, 21] width 37 height 17
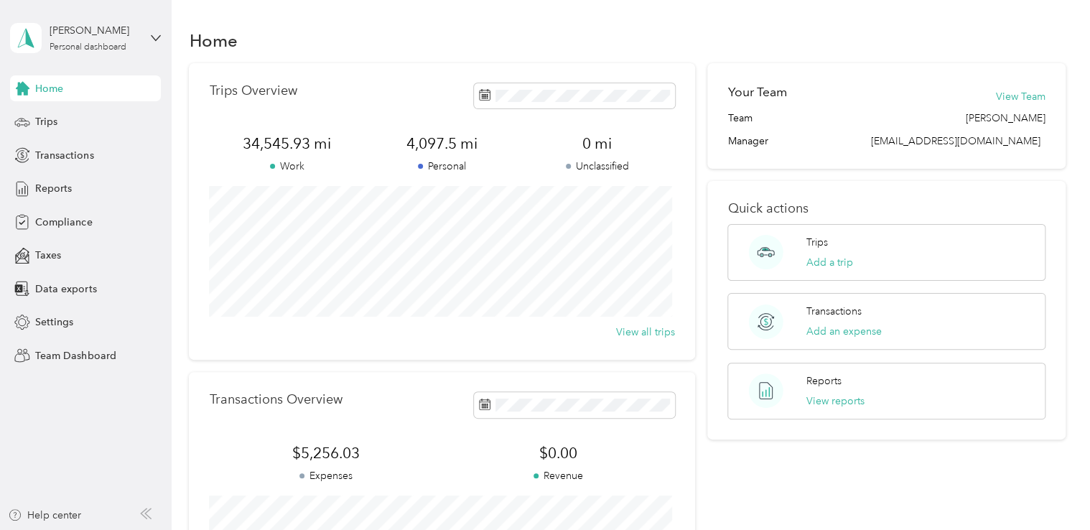
click at [43, 85] on span "Home" at bounding box center [49, 88] width 28 height 15
